Goal: Information Seeking & Learning: Learn about a topic

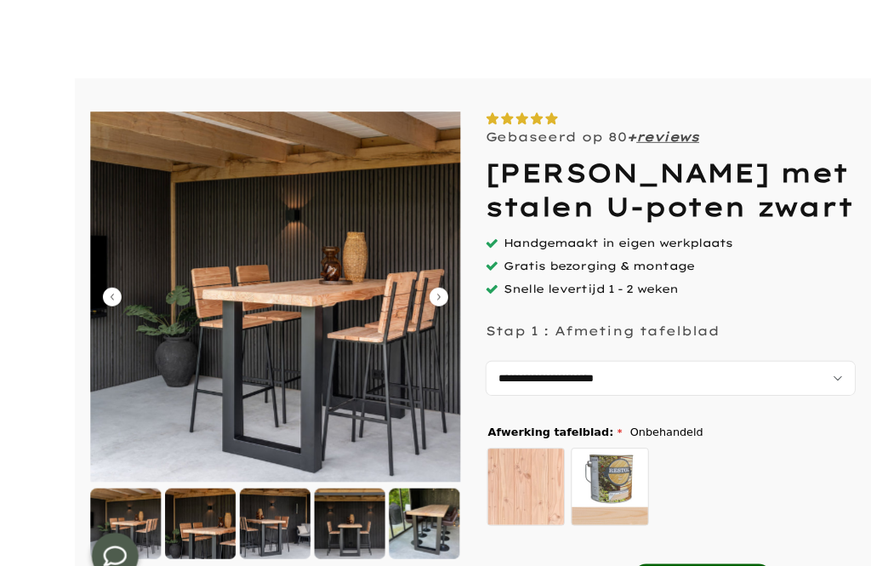
scroll to position [65, 0]
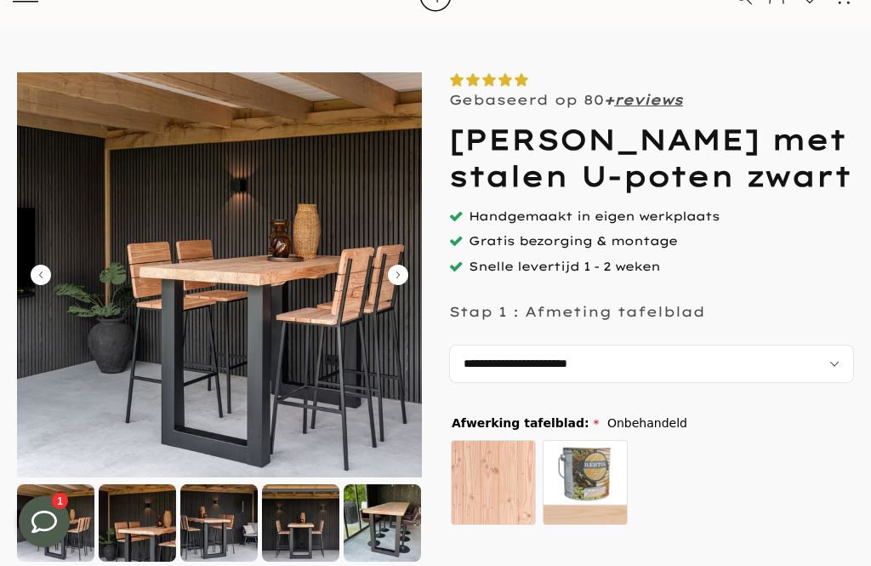
click at [125, 533] on div at bounding box center [137, 522] width 77 height 77
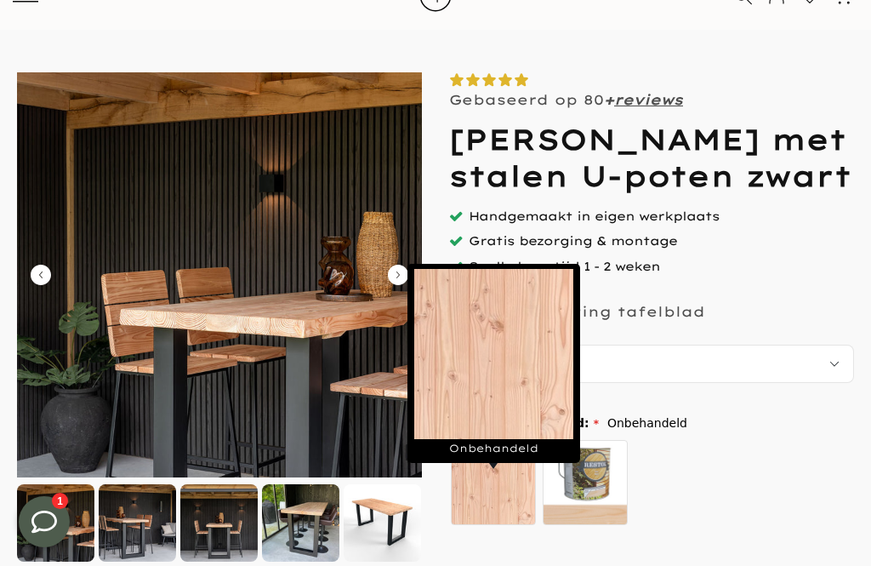
click at [515, 515] on label "Onbehandeld" at bounding box center [493, 482] width 85 height 85
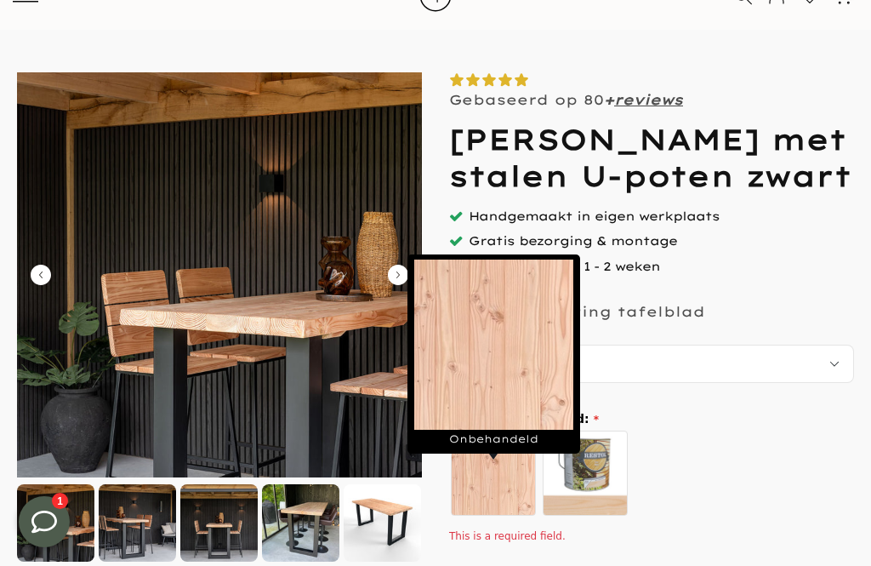
click at [692, 465] on div "Onbehandeld zelf behandelen - beits meegeleverd" at bounding box center [649, 476] width 400 height 94
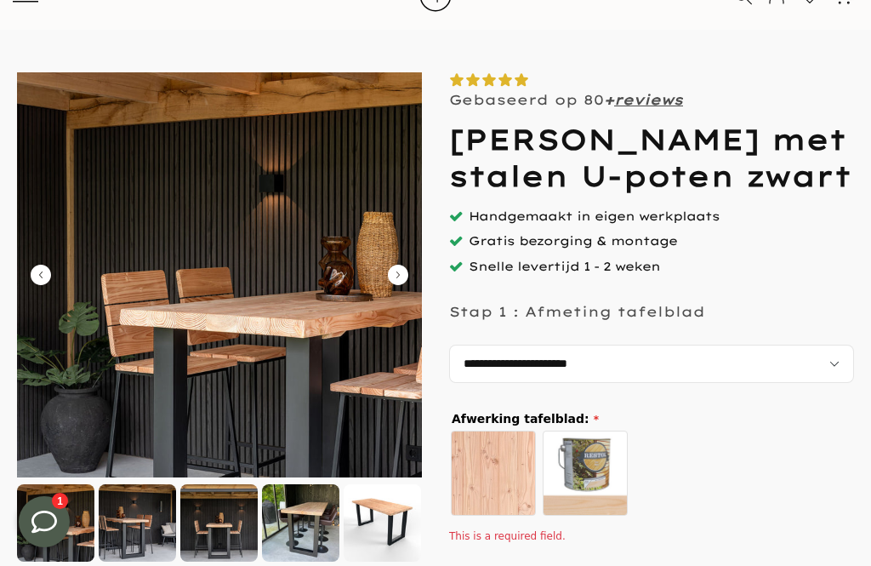
click at [801, 383] on select "**********" at bounding box center [651, 364] width 405 height 38
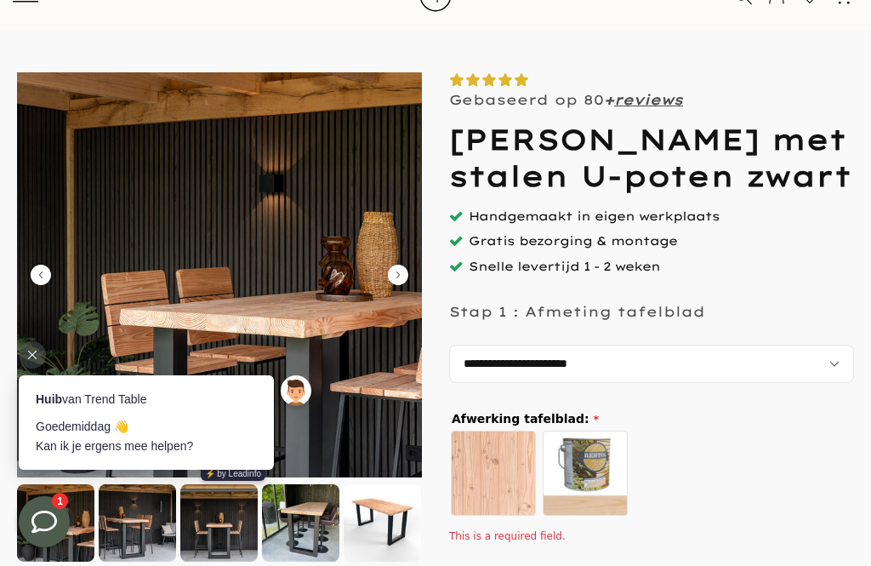
scroll to position [0, 0]
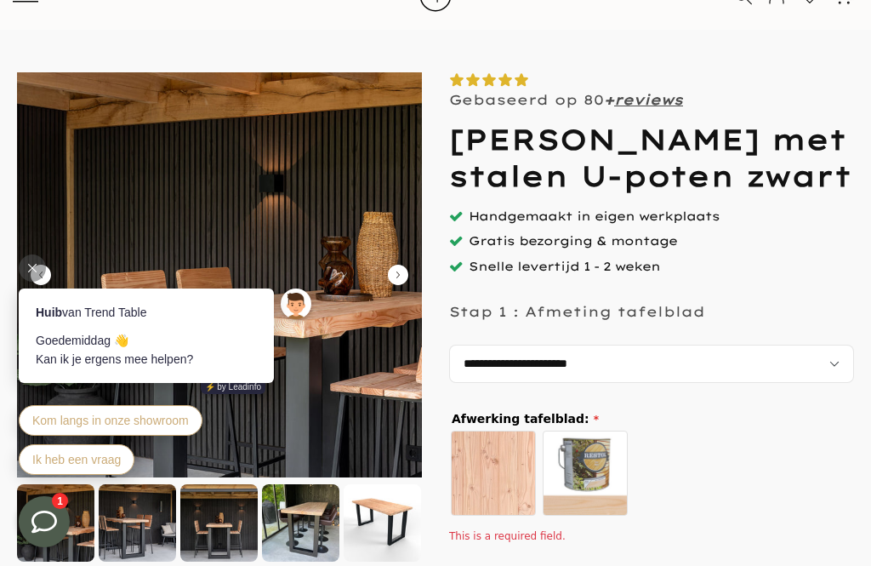
click at [37, 217] on body "Huib van Trend Table [PERSON_NAME] 👋 Kan ik je ergens mee helpen? ⚡️ by Leadinf…" at bounding box center [168, 351] width 332 height 289
click at [42, 275] on div at bounding box center [32, 267] width 27 height 27
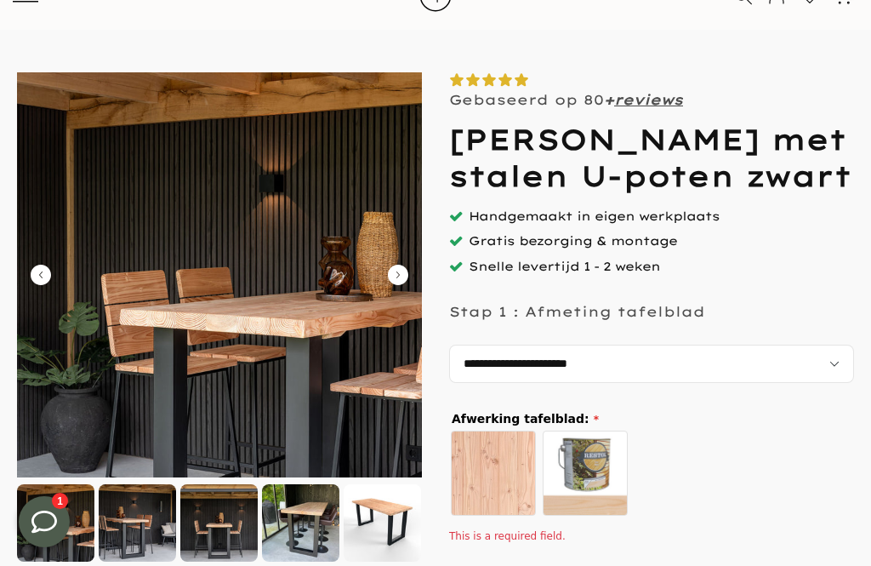
click at [43, 324] on img at bounding box center [219, 274] width 405 height 405
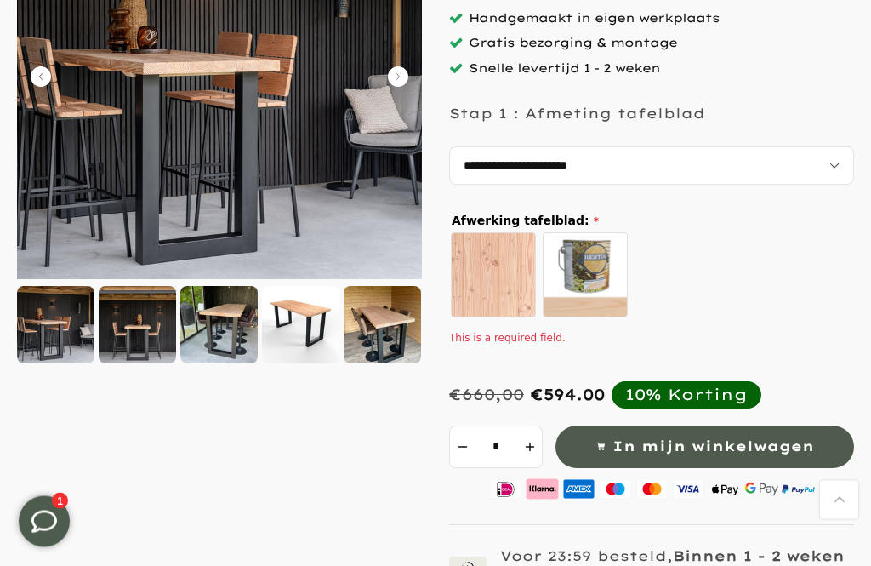
scroll to position [263, 0]
click at [216, 329] on div at bounding box center [218, 324] width 77 height 77
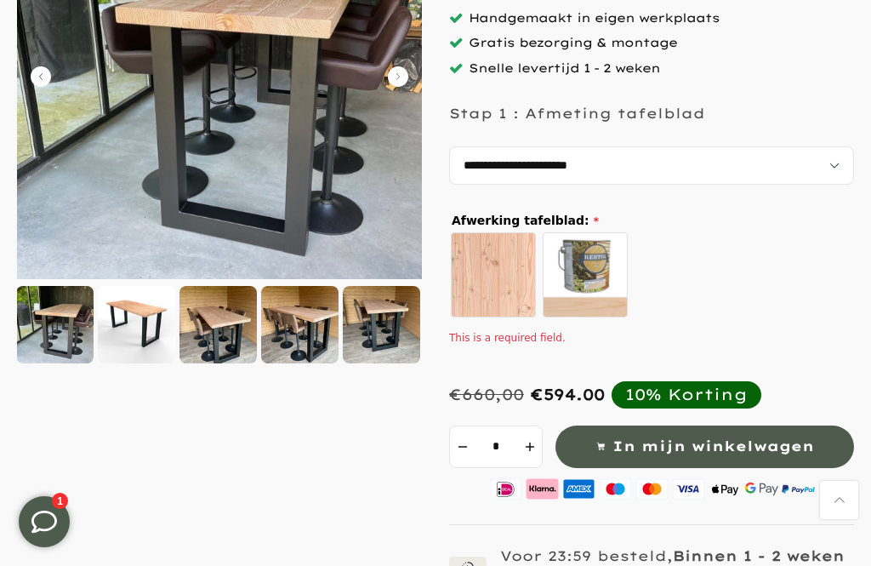
click at [208, 322] on div at bounding box center [217, 324] width 77 height 77
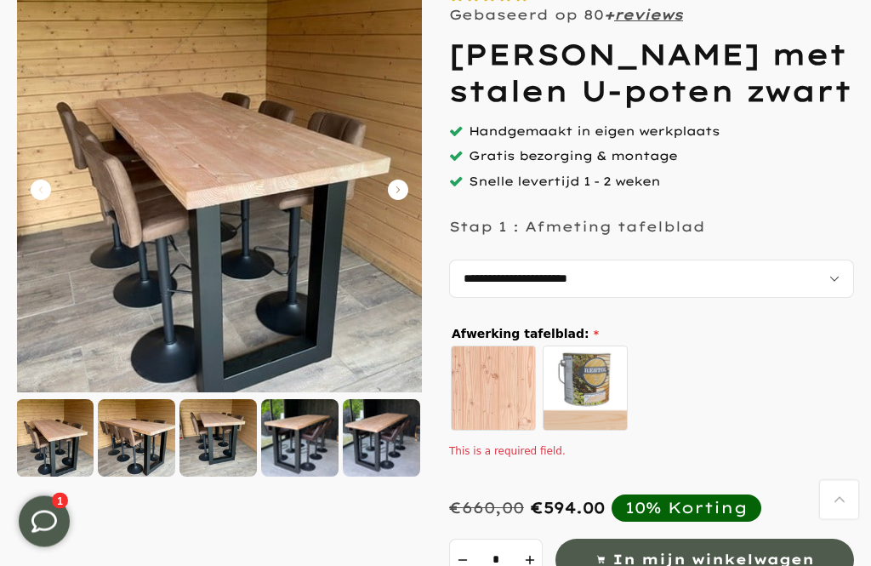
scroll to position [150, 0]
click at [218, 441] on div at bounding box center [217, 437] width 77 height 77
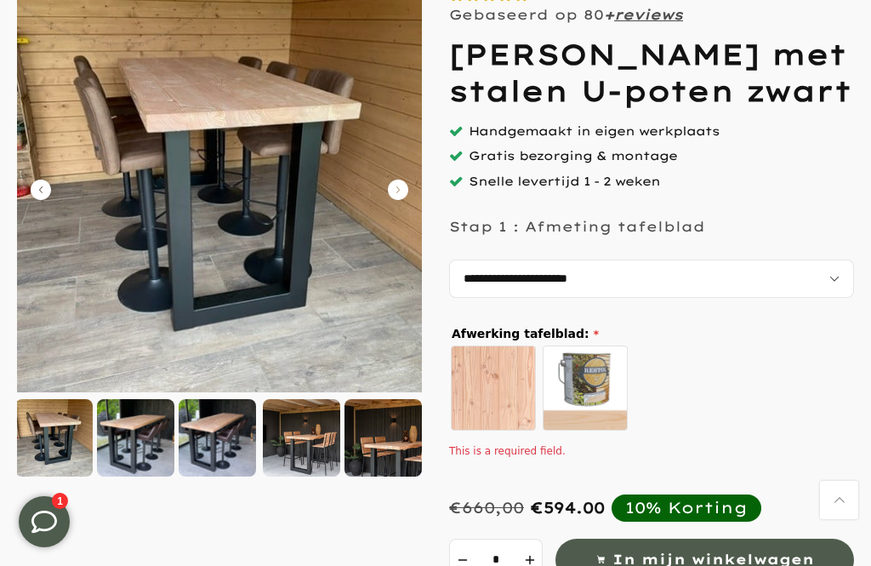
click at [171, 430] on div at bounding box center [135, 437] width 77 height 77
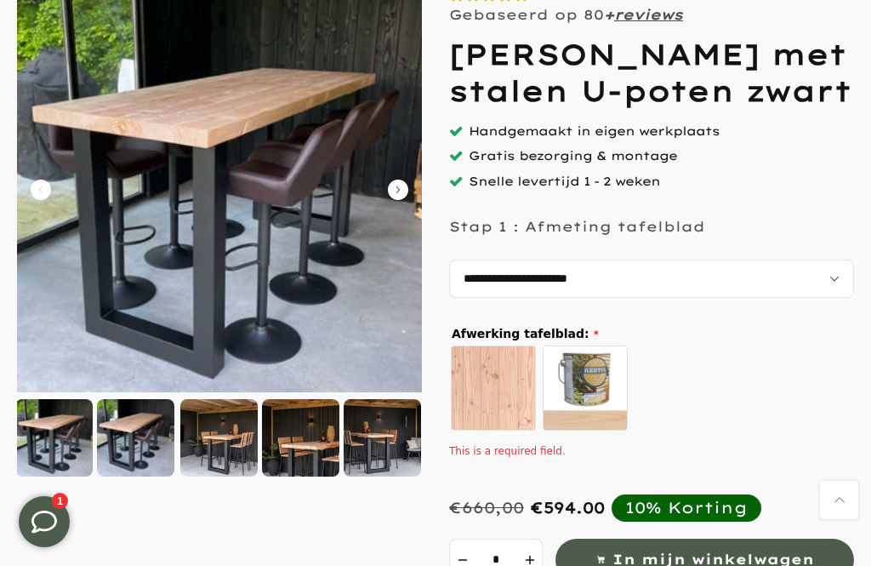
click at [232, 439] on div at bounding box center [218, 437] width 77 height 77
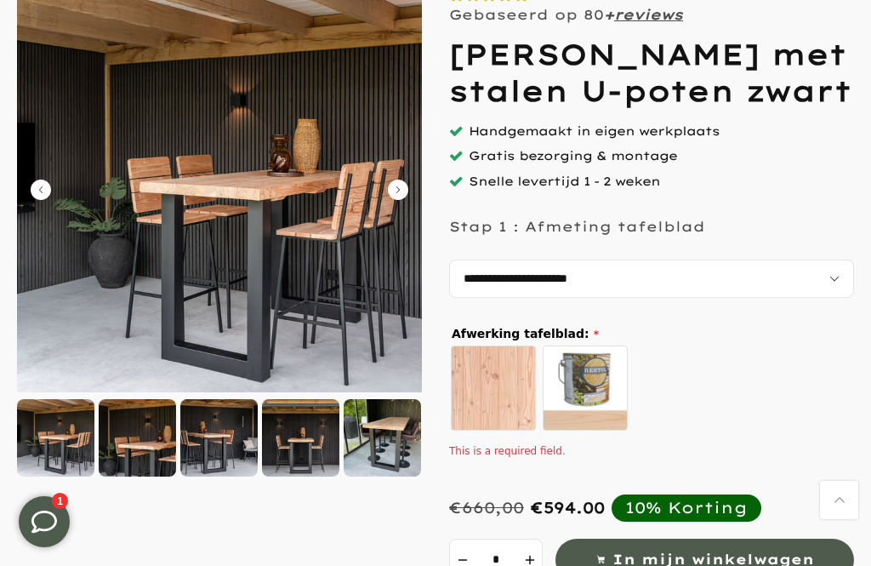
click at [253, 436] on div at bounding box center [218, 437] width 77 height 77
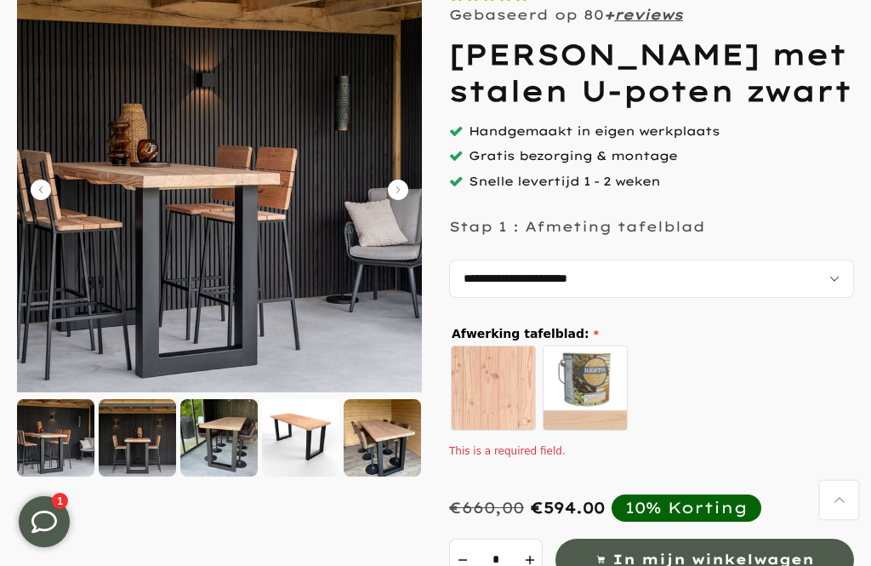
click at [128, 441] on div at bounding box center [137, 437] width 77 height 77
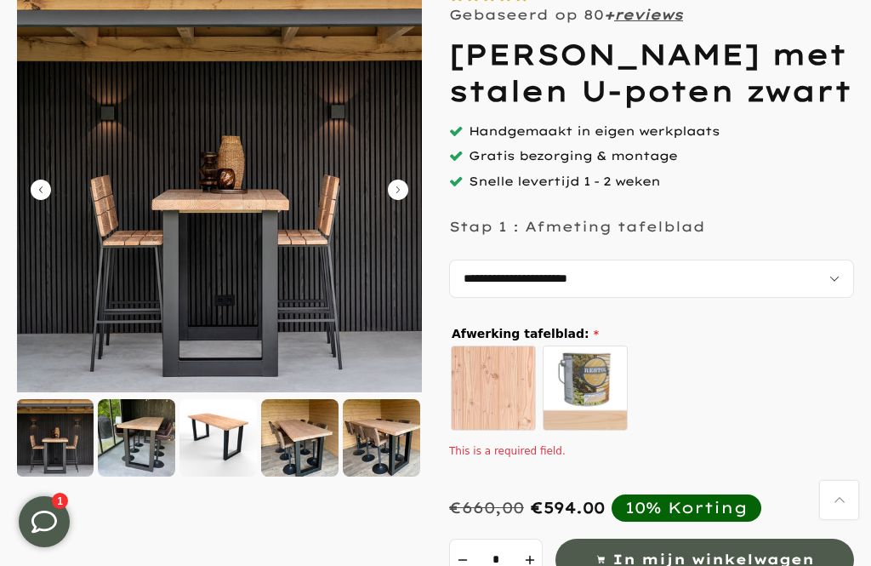
click at [206, 443] on div at bounding box center [217, 437] width 77 height 77
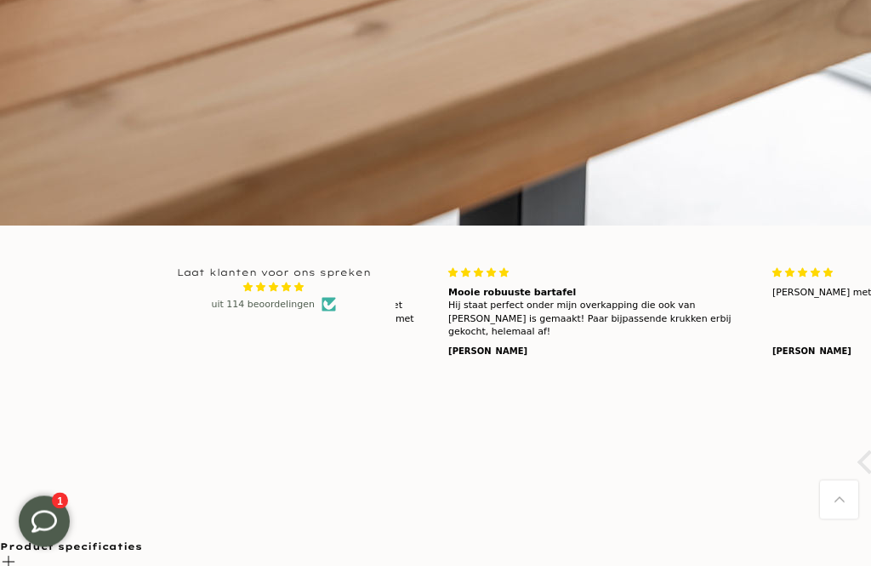
scroll to position [3797, 0]
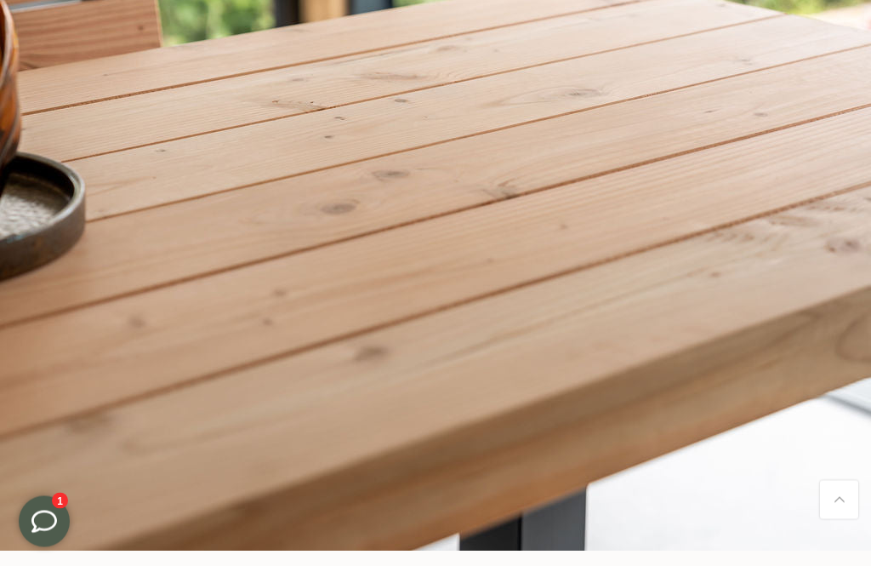
scroll to position [3472, 0]
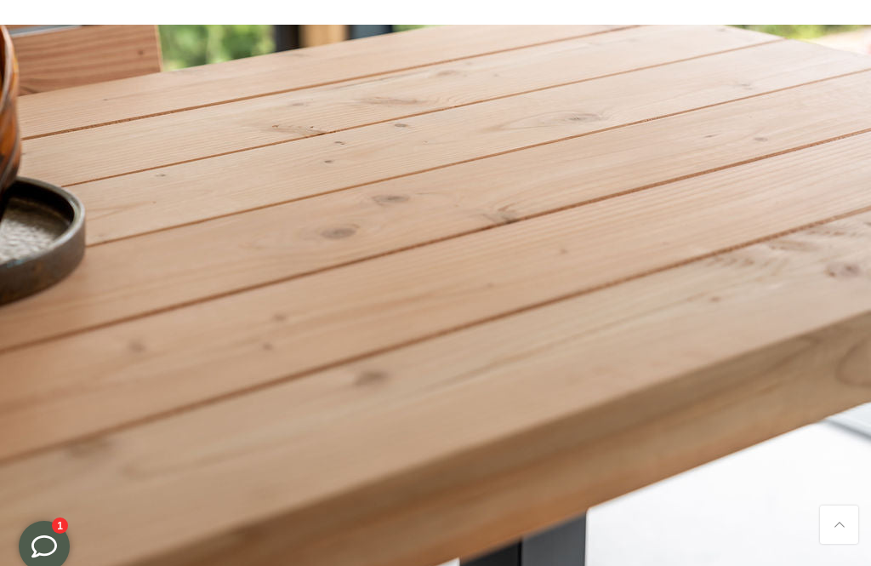
scroll to position [3448, 0]
